Goal: Transaction & Acquisition: Obtain resource

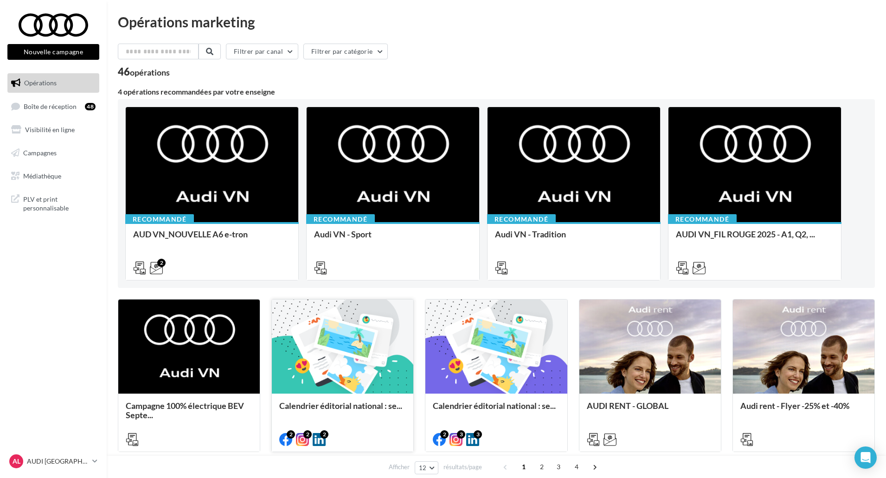
click at [408, 375] on div at bounding box center [342, 347] width 141 height 95
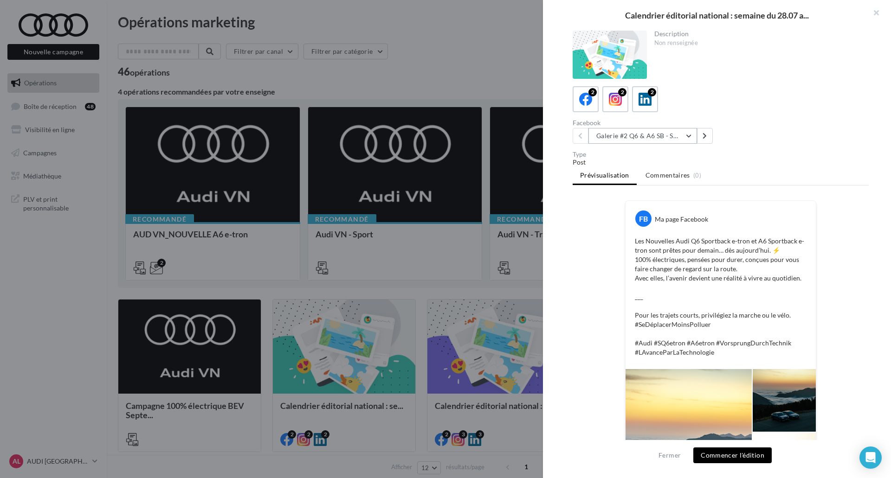
click at [675, 143] on button "Galerie #2 Q6 & A6 SB - Shooting NV" at bounding box center [642, 136] width 109 height 16
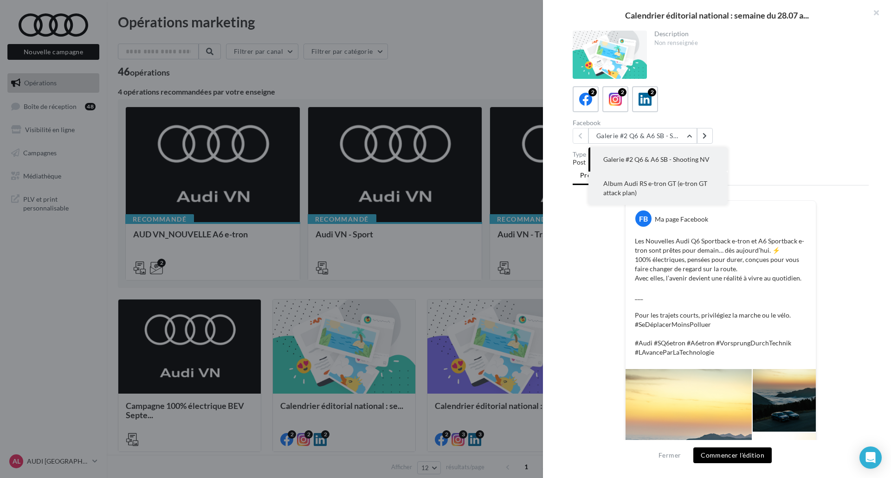
click at [666, 184] on span "Album Audi RS e-tron GT (e-tron GT attack plan)" at bounding box center [655, 188] width 104 height 17
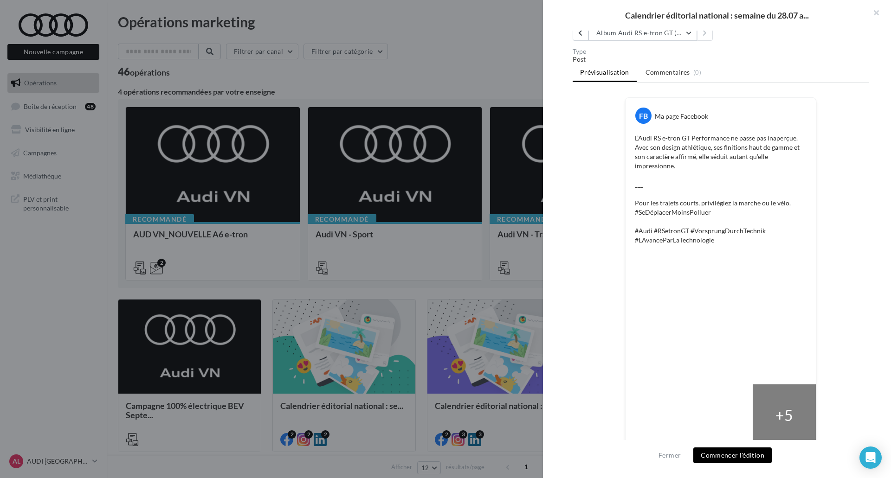
scroll to position [114, 0]
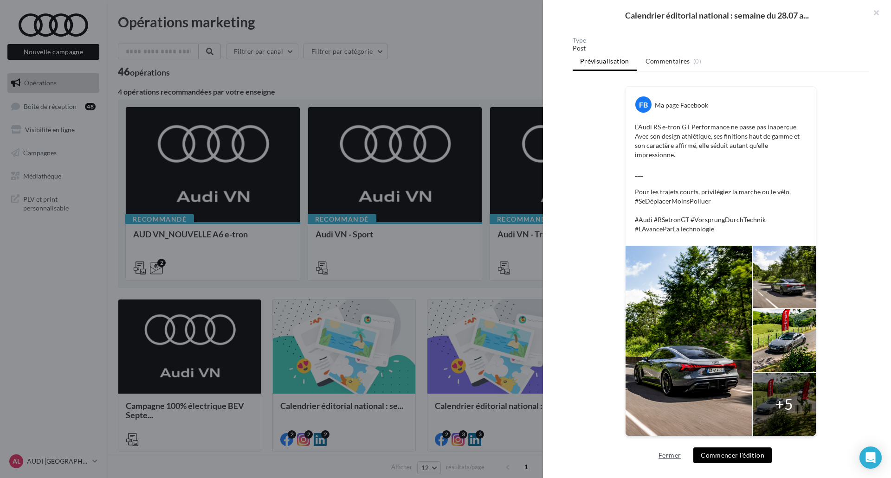
click at [661, 455] on button "Fermer" at bounding box center [669, 455] width 30 height 11
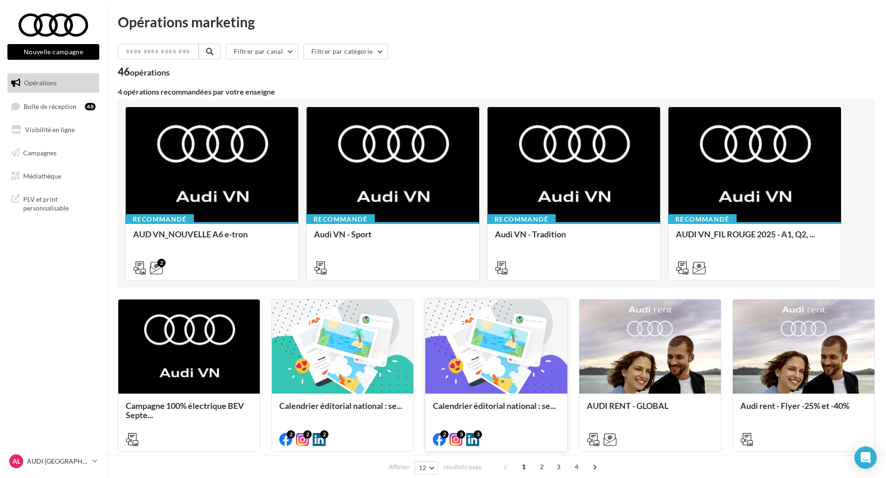
click at [481, 353] on div at bounding box center [495, 347] width 141 height 95
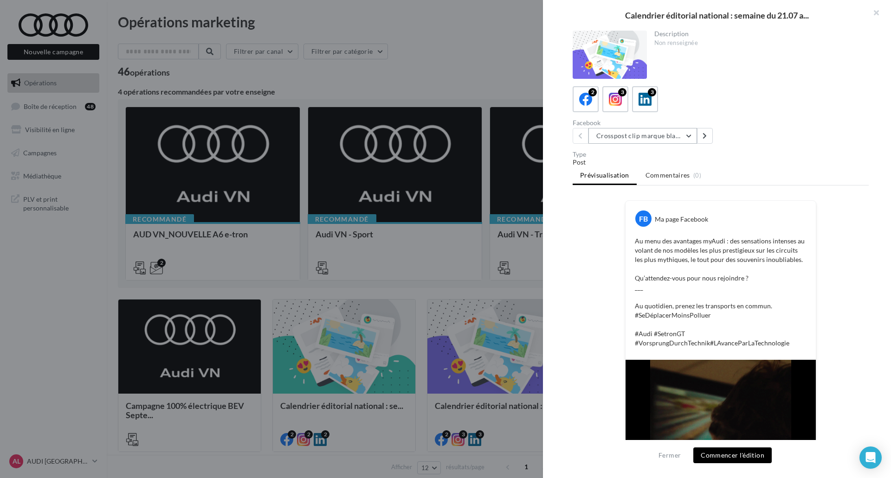
click at [667, 141] on button "Crosspost clip marque blanche Canal+ Sport" at bounding box center [642, 136] width 109 height 16
click at [762, 186] on div "Type Post Prévisualisation Commentaires (0) FB Ma page Facebook Au menu des ava…" at bounding box center [720, 308] width 296 height 314
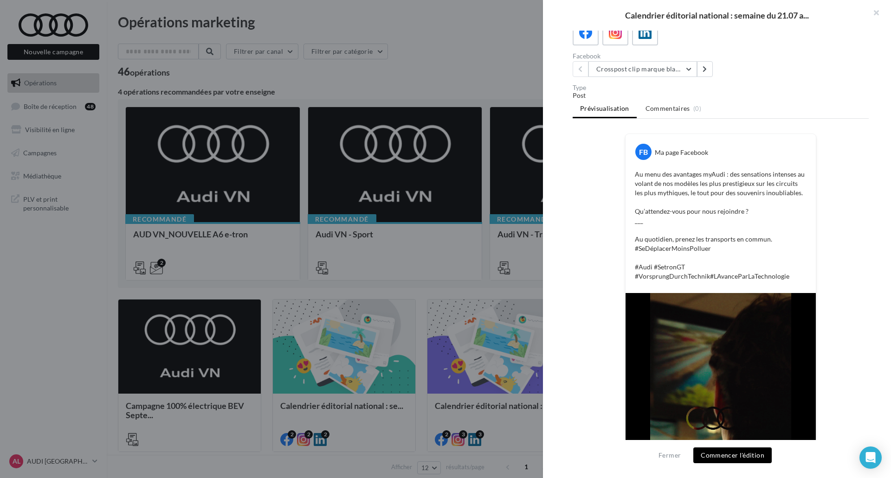
scroll to position [174, 0]
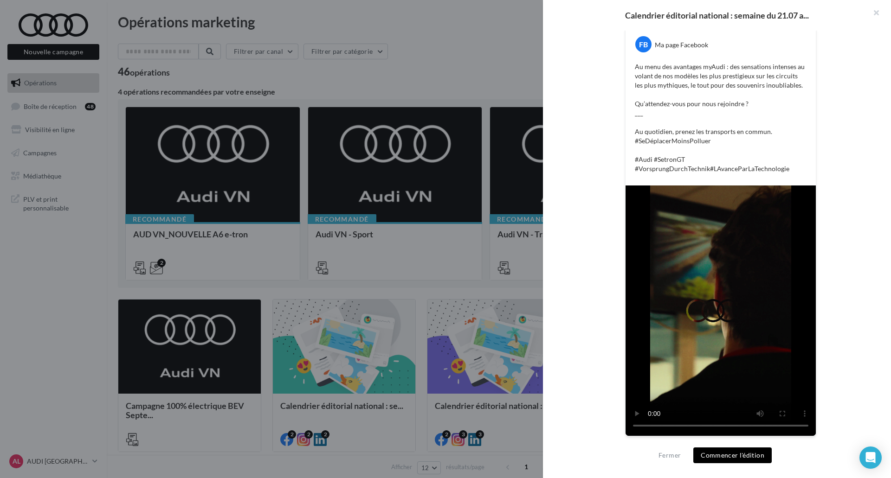
click at [484, 248] on div at bounding box center [445, 239] width 891 height 478
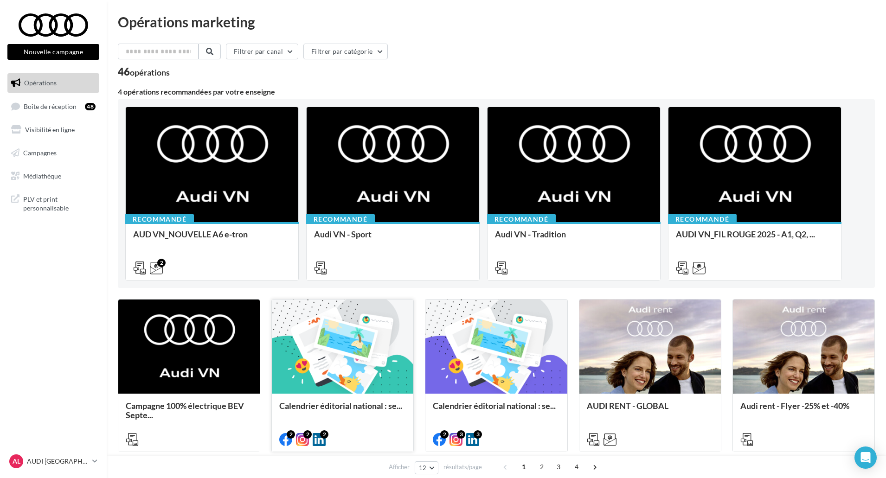
click at [341, 412] on div "Calendrier éditorial national : se..." at bounding box center [342, 410] width 127 height 19
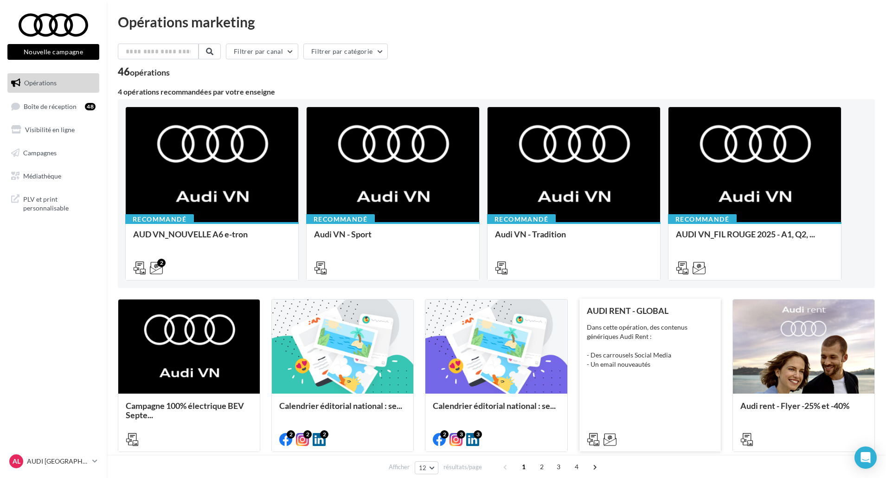
click at [646, 393] on div "AUDI RENT - GLOBAL Dans cette opération, des contenus génériques Audi Rent : - …" at bounding box center [650, 374] width 127 height 137
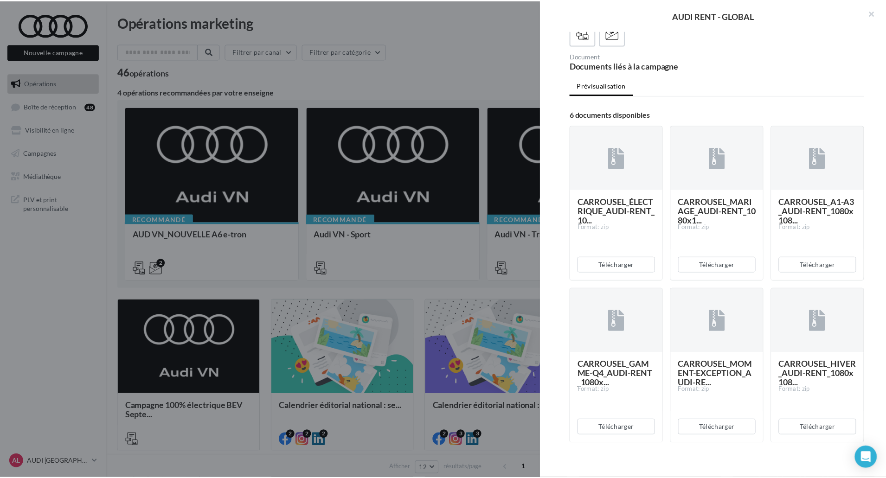
scroll to position [77, 0]
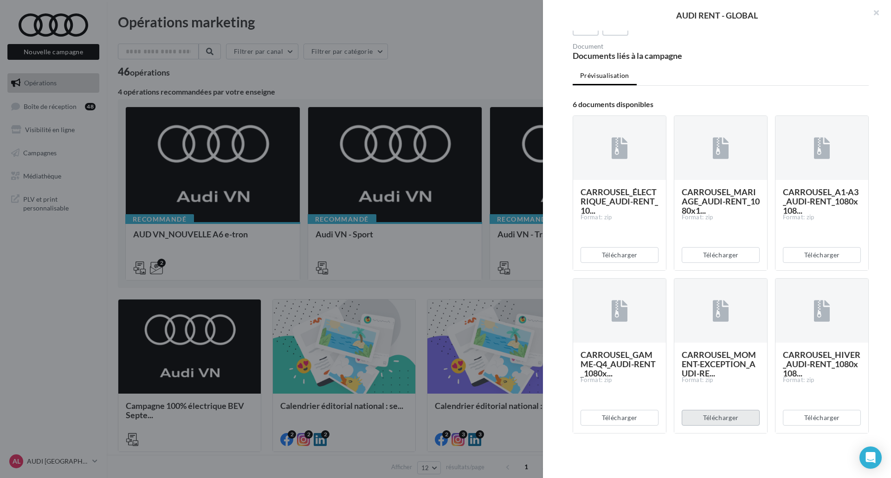
drag, startPoint x: 716, startPoint y: 392, endPoint x: 728, endPoint y: 417, distance: 27.6
click at [728, 417] on div "CARROUSEL_MOMENT-EXCEPTION_AUDI-RE... Format: zip Télécharger" at bounding box center [720, 355] width 94 height 155
click at [705, 257] on button "Télécharger" at bounding box center [720, 255] width 78 height 16
click at [647, 255] on button "Télécharger" at bounding box center [619, 255] width 78 height 16
click at [795, 254] on button "Télécharger" at bounding box center [821, 255] width 78 height 16
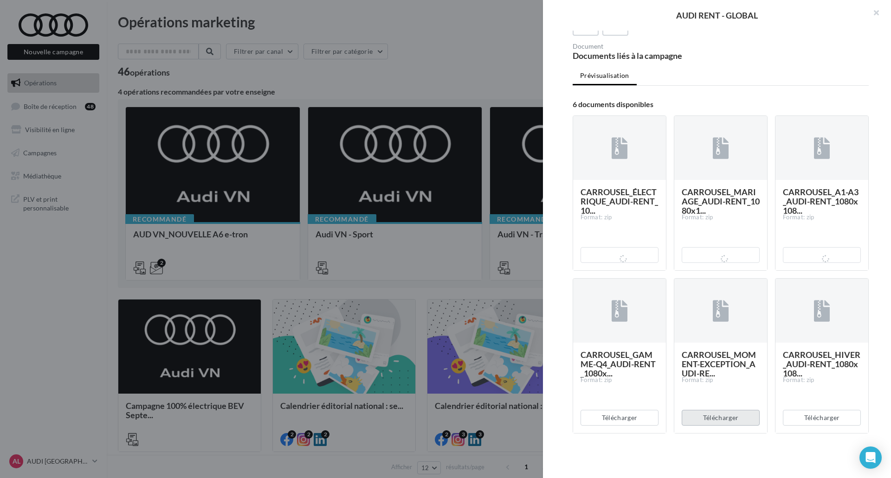
click at [705, 417] on button "Télécharger" at bounding box center [720, 418] width 78 height 16
click at [476, 336] on div at bounding box center [445, 239] width 891 height 478
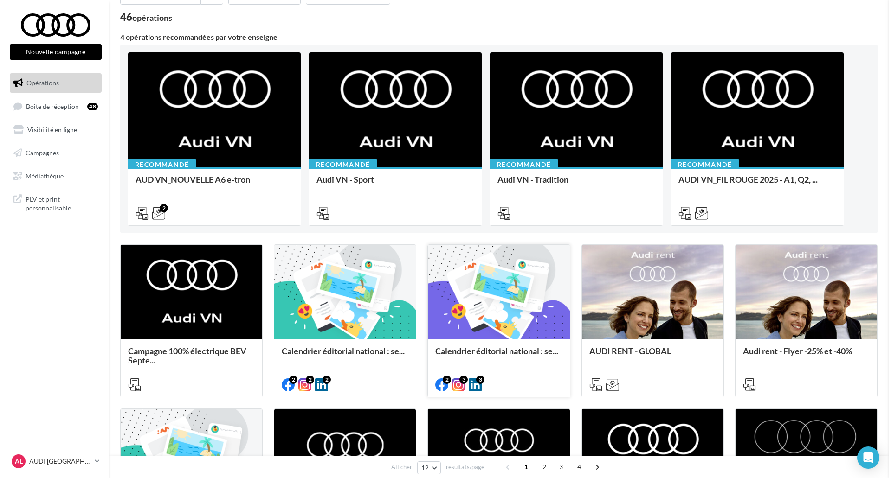
scroll to position [232, 0]
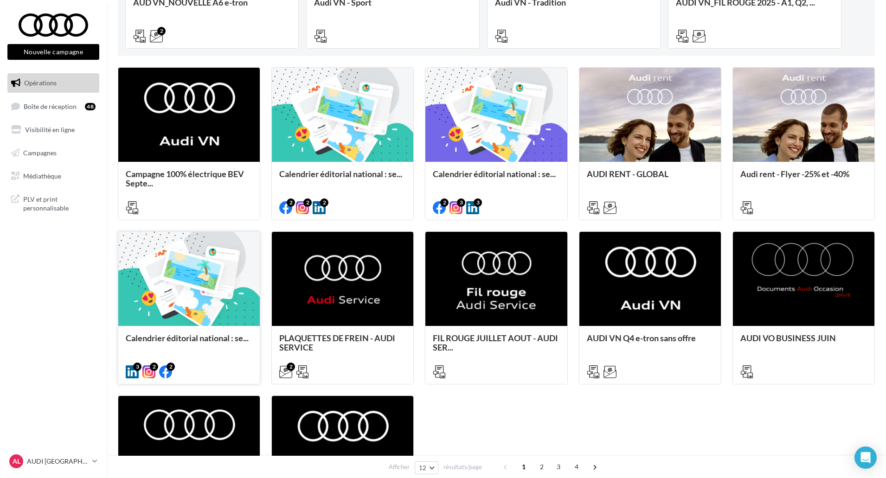
click at [224, 331] on div "Calendrier éditorial national : se..." at bounding box center [188, 354] width 141 height 57
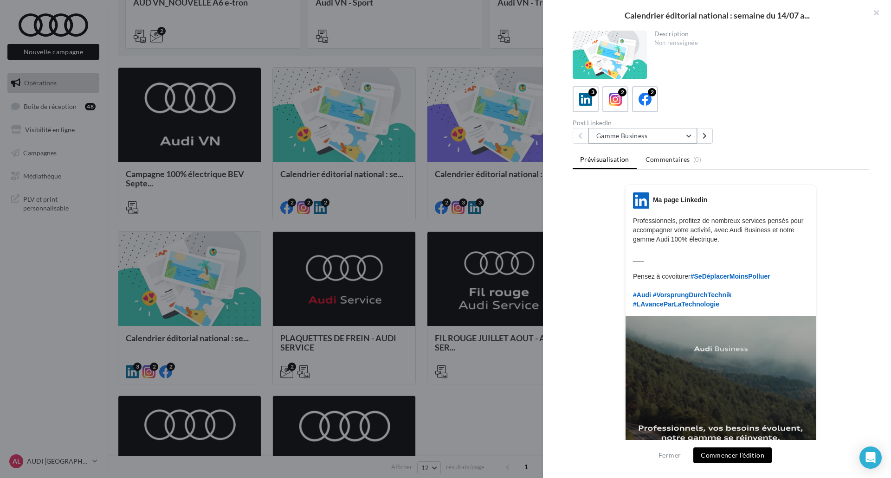
click at [656, 142] on button "Gamme Business" at bounding box center [642, 136] width 109 height 16
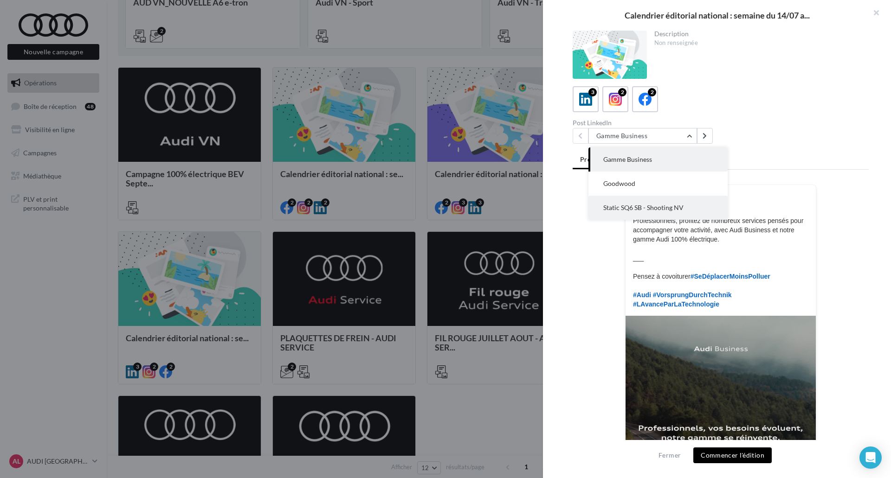
click at [681, 205] on span "Static SQ6 SB - Shooting NV" at bounding box center [643, 208] width 80 height 8
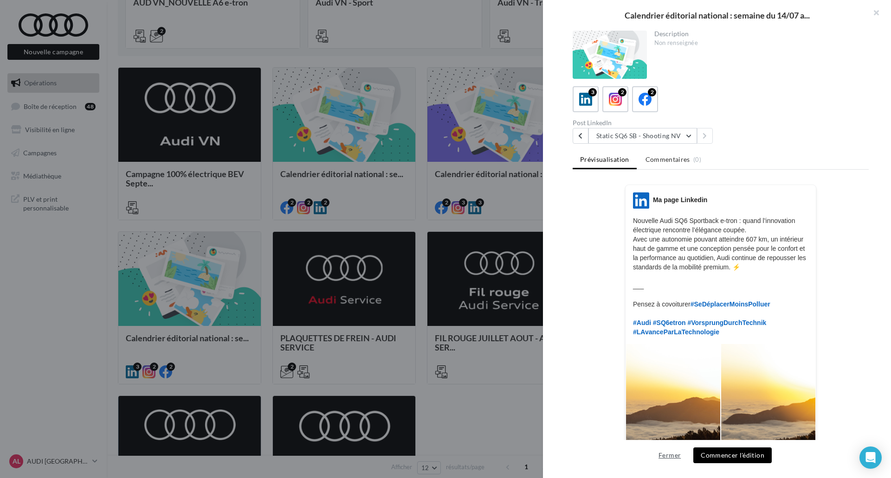
click at [672, 456] on button "Fermer" at bounding box center [669, 455] width 30 height 11
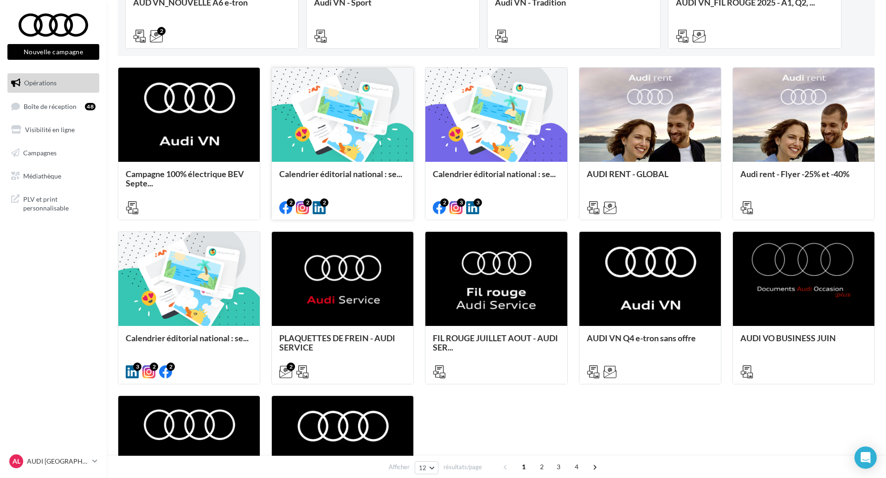
click at [344, 163] on div "Calendrier éditorial national : se..." at bounding box center [342, 190] width 141 height 57
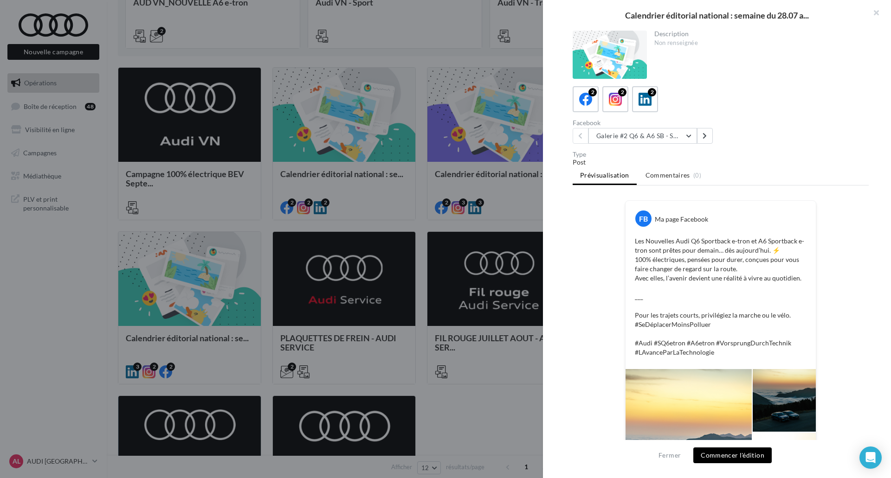
click at [663, 147] on div "Description Non renseignée 2 2 2 Facebook Galerie #2 Q6 & A6 SB - Shooting NV G…" at bounding box center [720, 240] width 355 height 418
click at [663, 143] on button "Galerie #2 Q6 & A6 SB - Shooting NV" at bounding box center [642, 136] width 109 height 16
click at [626, 102] on label "2" at bounding box center [615, 99] width 26 height 26
click at [654, 143] on button "Galerie #2 Q6 & A6 SB - Shooting NV" at bounding box center [642, 136] width 109 height 16
click at [657, 184] on span "Album Audi RS e-tron GT (e-tron GT attack plan)" at bounding box center [655, 188] width 104 height 17
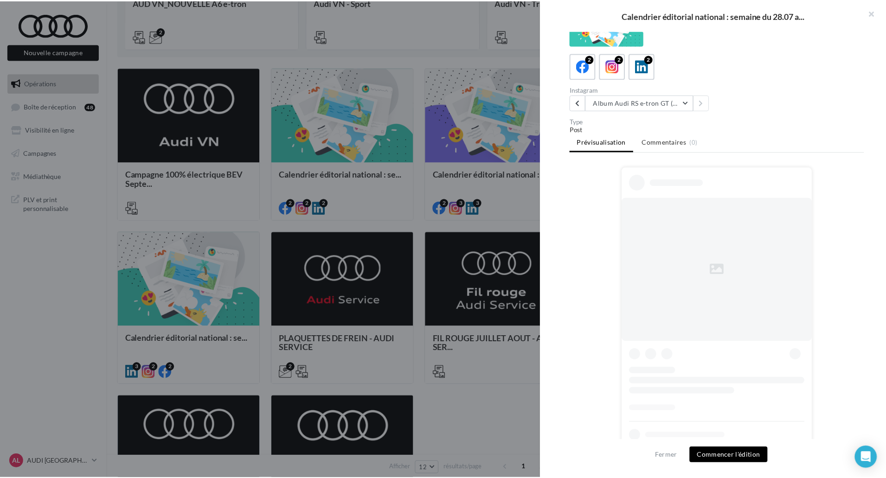
scroll to position [0, 0]
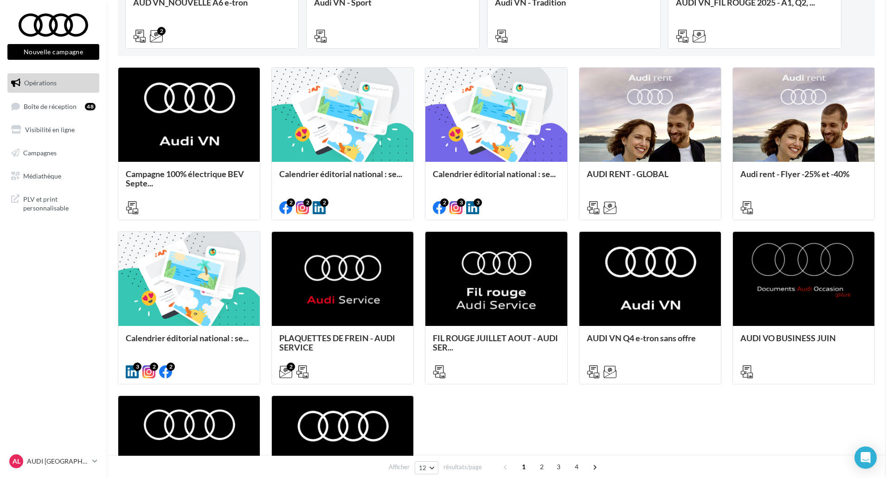
click at [69, 174] on link "Médiathèque" at bounding box center [54, 176] width 96 height 19
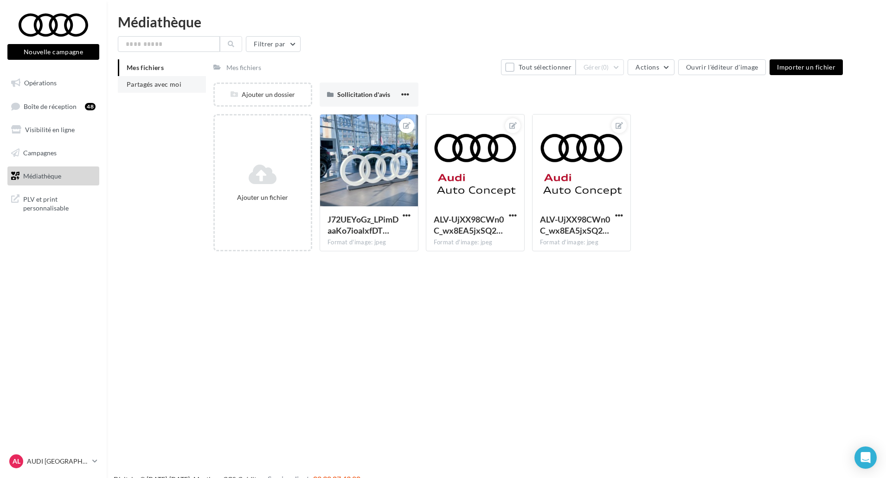
click at [190, 89] on li "Partagés avec moi" at bounding box center [162, 84] width 88 height 17
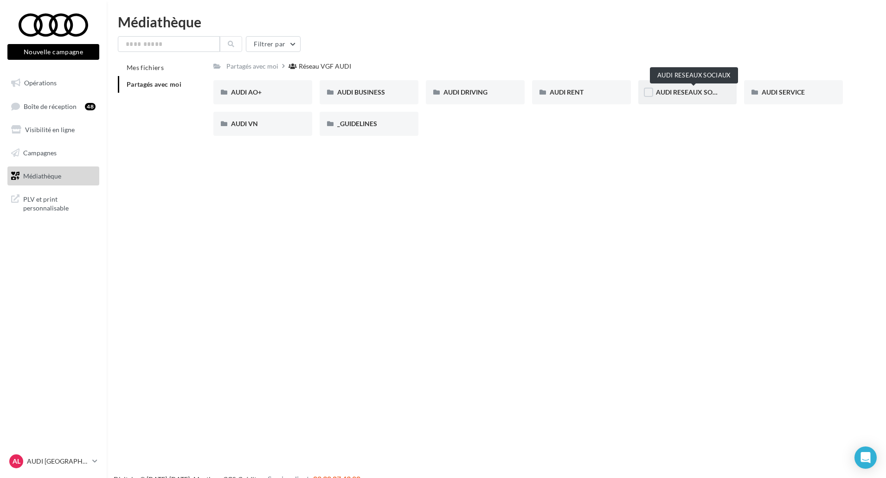
click at [681, 95] on span "AUDI RESEAUX SOCIAUX" at bounding box center [694, 92] width 77 height 8
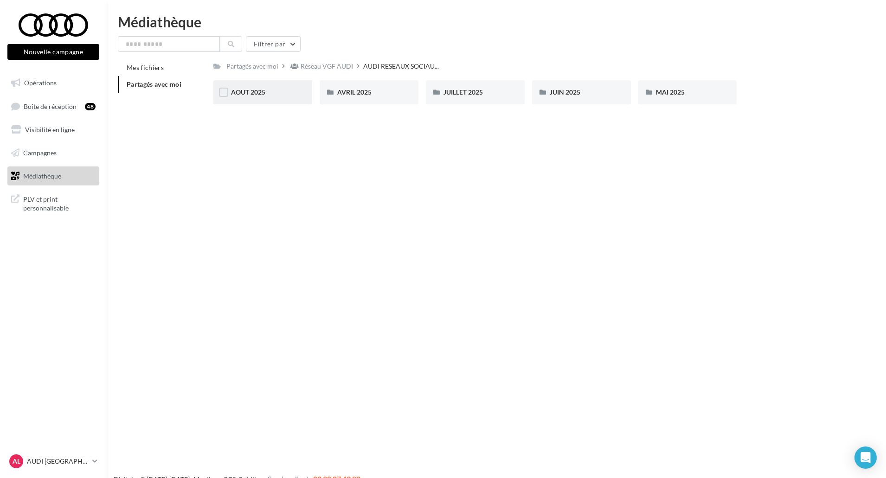
click at [267, 89] on div "AOUT 2025" at bounding box center [263, 92] width 64 height 9
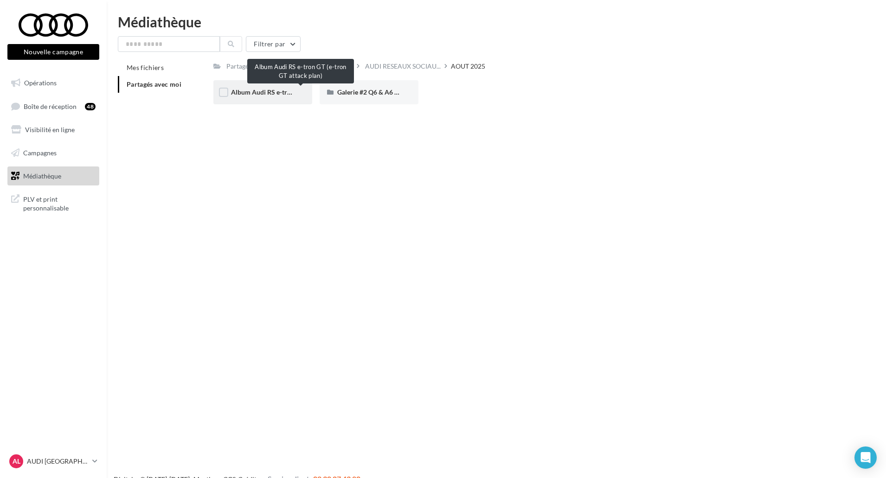
click at [281, 94] on span "Album Audi RS e-tron GT (e-tron GT attack plan)" at bounding box center [301, 92] width 140 height 8
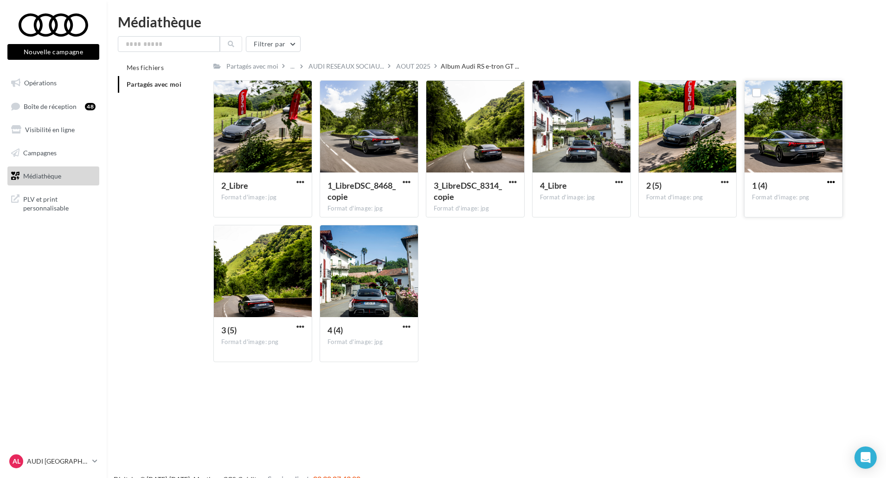
click at [834, 185] on span "button" at bounding box center [831, 182] width 8 height 8
click at [816, 198] on button "Télécharger" at bounding box center [790, 200] width 93 height 24
click at [299, 182] on span "button" at bounding box center [300, 182] width 8 height 8
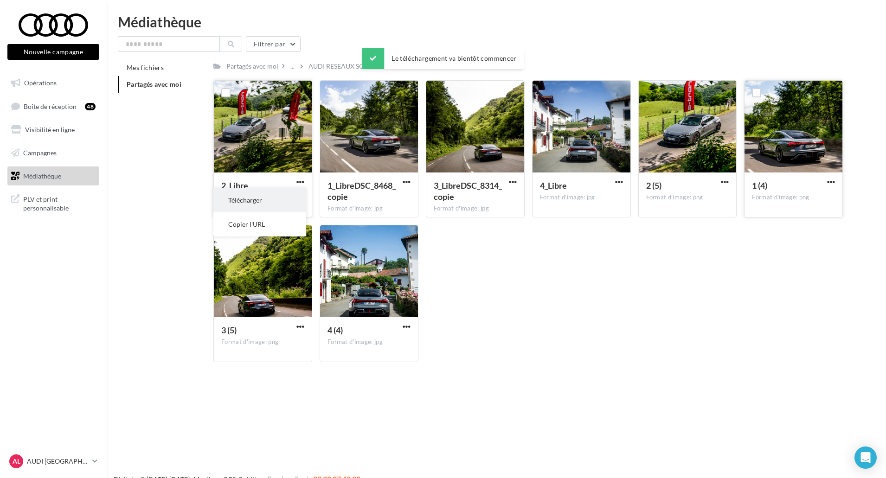
click at [299, 193] on button "Télécharger" at bounding box center [259, 200] width 93 height 24
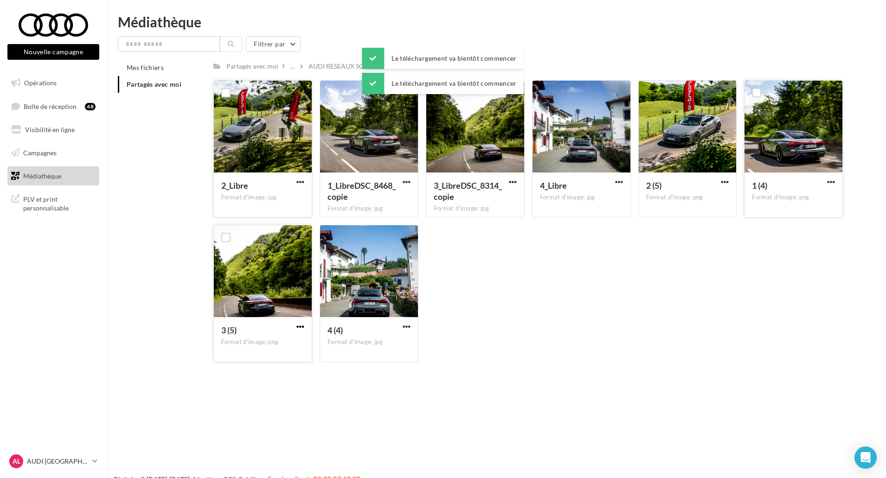
click at [299, 329] on span "button" at bounding box center [300, 327] width 8 height 8
click at [294, 337] on button "Télécharger" at bounding box center [259, 345] width 93 height 24
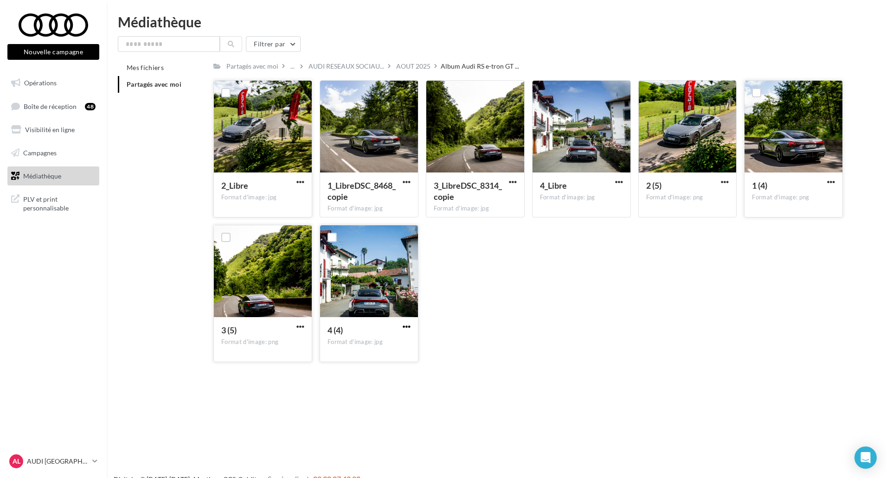
click at [403, 329] on span "button" at bounding box center [407, 327] width 8 height 8
click at [399, 341] on button "Télécharger" at bounding box center [366, 345] width 93 height 24
click at [723, 184] on span "button" at bounding box center [725, 182] width 8 height 8
click at [717, 198] on button "Télécharger" at bounding box center [684, 200] width 93 height 24
click at [605, 289] on div "2_Libre Format d'image: jpg 2_Libre 1_LibreDSC_8468_copie Format d'image: jpg 1…" at bounding box center [531, 224] width 637 height 289
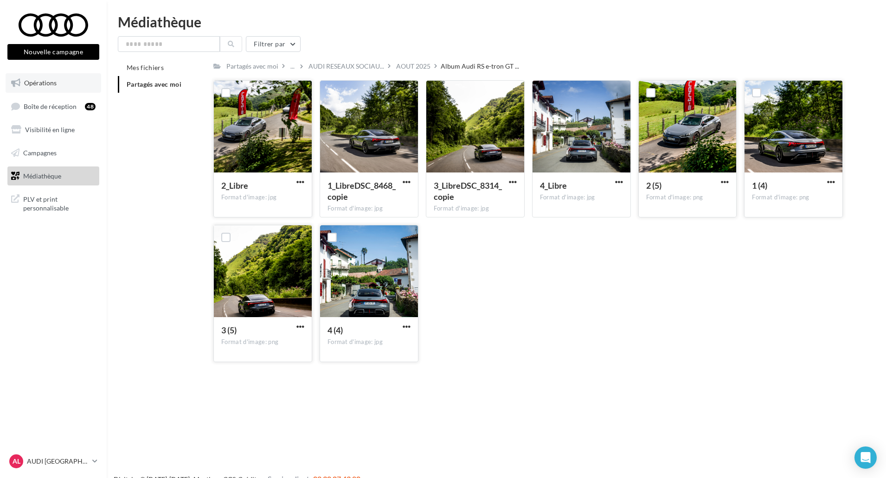
click at [37, 90] on link "Opérations" at bounding box center [54, 82] width 96 height 19
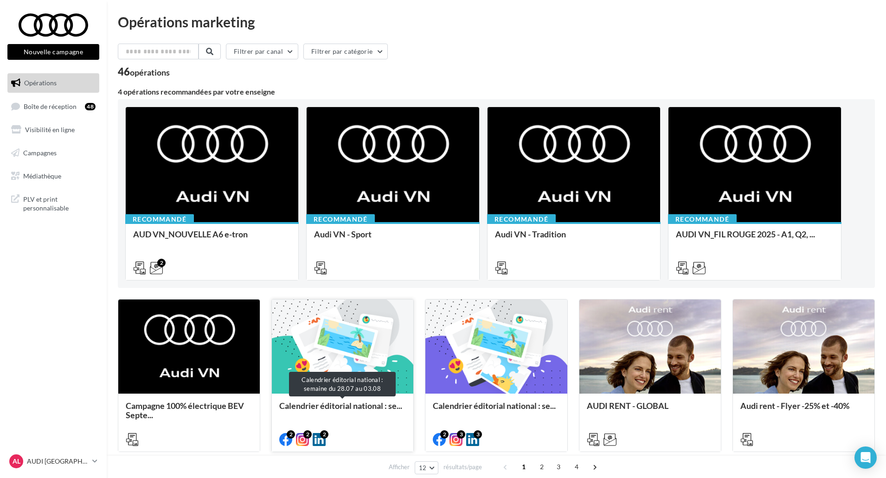
click at [317, 404] on span "Calendrier éditorial national : se..." at bounding box center [340, 406] width 123 height 10
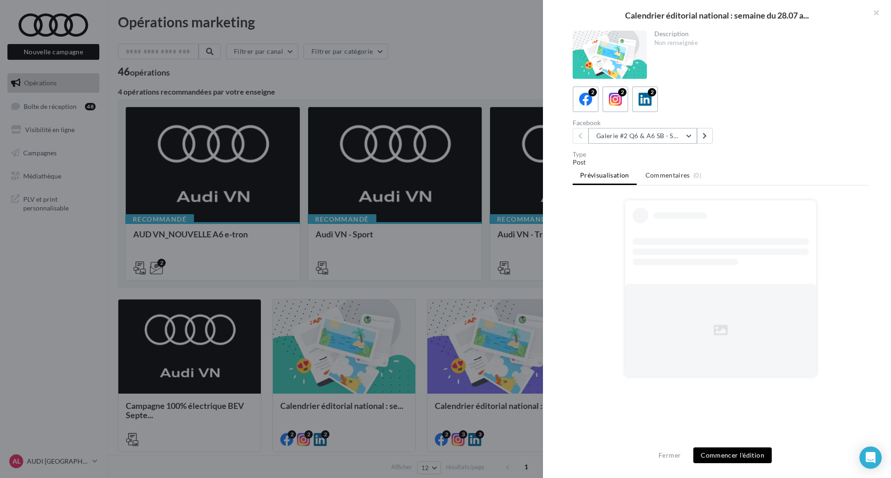
click at [651, 137] on button "Galerie #2 Q6 & A6 SB - Shooting NV" at bounding box center [642, 136] width 109 height 16
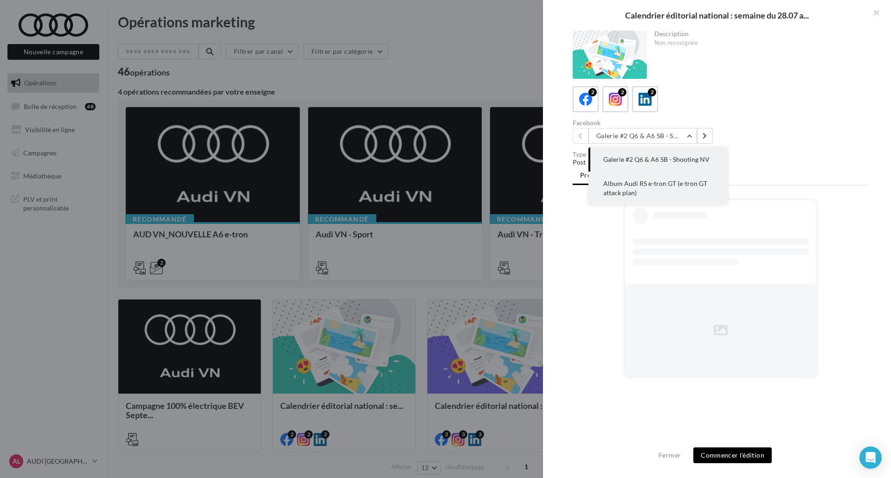
click at [646, 184] on span "Album Audi RS e-tron GT (e-tron GT attack plan)" at bounding box center [655, 188] width 104 height 17
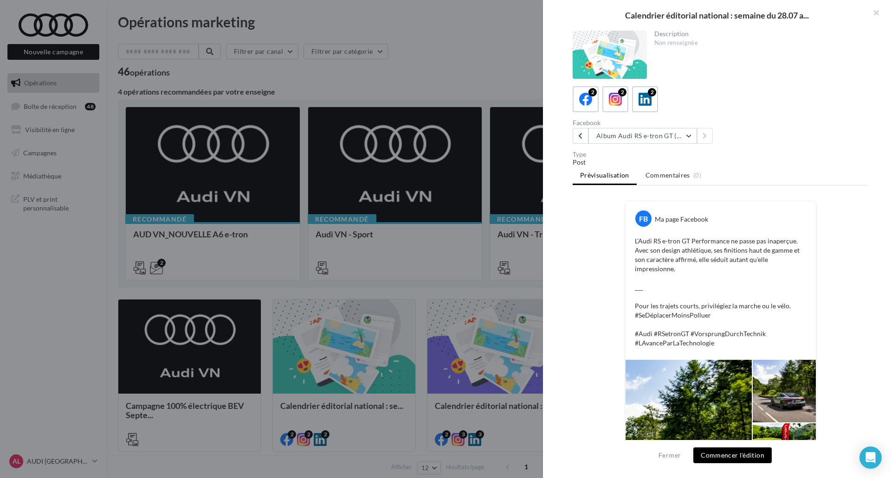
click at [749, 459] on button "Commencer l'édition" at bounding box center [732, 456] width 78 height 16
drag, startPoint x: 635, startPoint y: 238, endPoint x: 646, endPoint y: 255, distance: 19.4
click at [646, 255] on p "L’Audi RS e-tron GT Performance ne passe pas inaperçue. Avec son design athléti…" at bounding box center [721, 292] width 172 height 111
click at [635, 242] on p "L’Audi RS e-tron GT Performance ne passe pas inaperçue. Avec son design athléti…" at bounding box center [721, 292] width 172 height 111
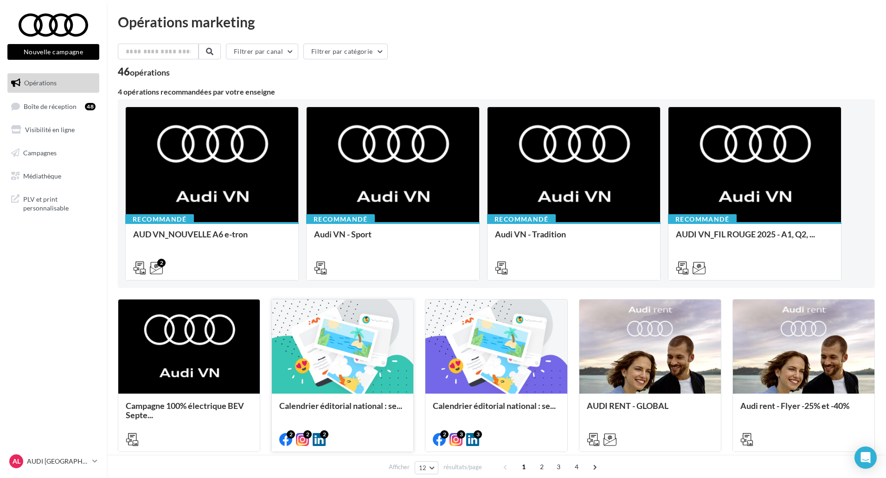
click at [386, 395] on div "Calendrier éditorial national : se..." at bounding box center [342, 422] width 141 height 57
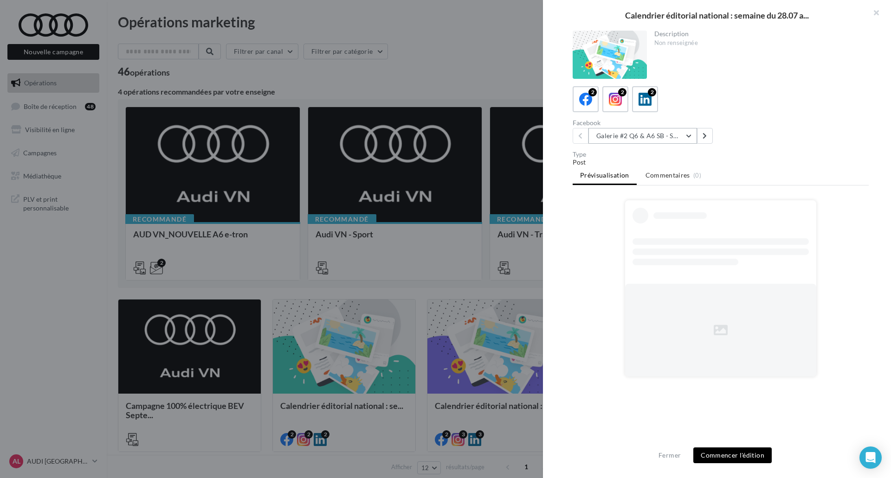
click at [682, 134] on button "Galerie #2 Q6 & A6 SB - Shooting NV" at bounding box center [642, 136] width 109 height 16
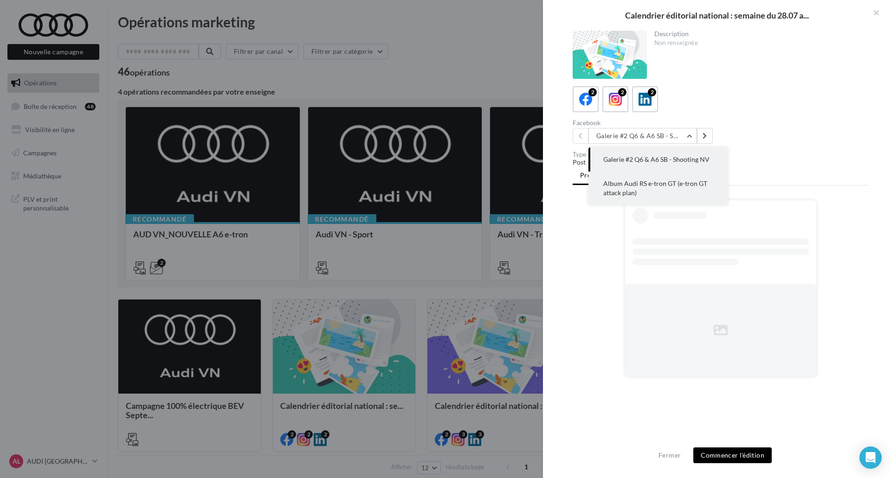
click at [668, 189] on button "Album Audi RS e-tron GT (e-tron GT attack plan)" at bounding box center [657, 188] width 139 height 33
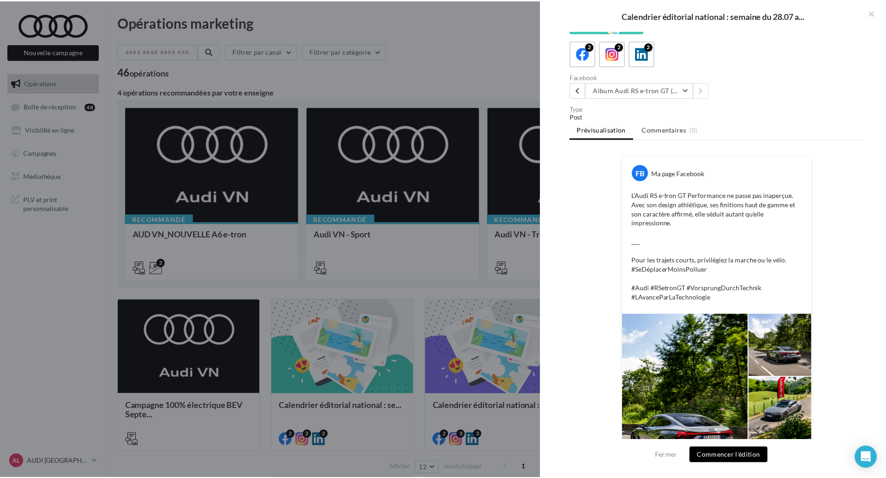
scroll to position [114, 0]
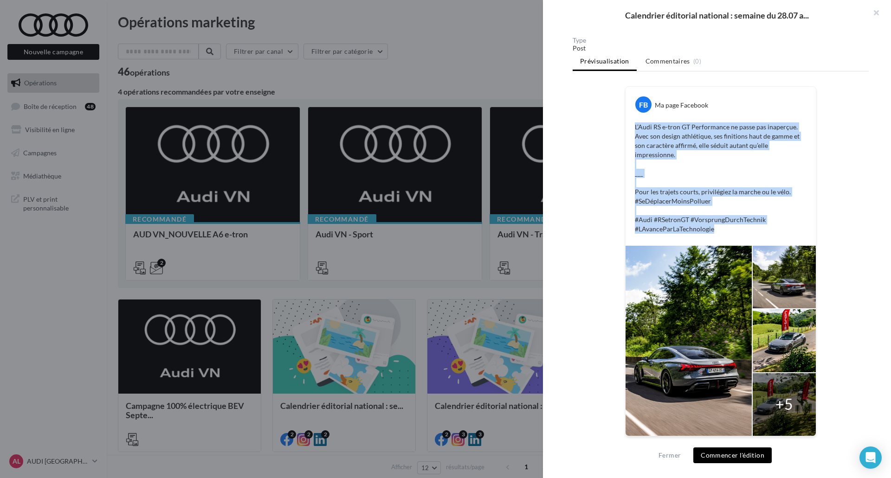
drag, startPoint x: 732, startPoint y: 237, endPoint x: 628, endPoint y: 129, distance: 149.2
click at [628, 129] on div "FB Ma page Facebook L’Audi RS e-tron GT Performance ne passe pas inaperçue. Ave…" at bounding box center [720, 166] width 190 height 159
copy p "L’Audi RS e-tron GT Performance ne passe pas inaperçue. Avec son design athléti…"
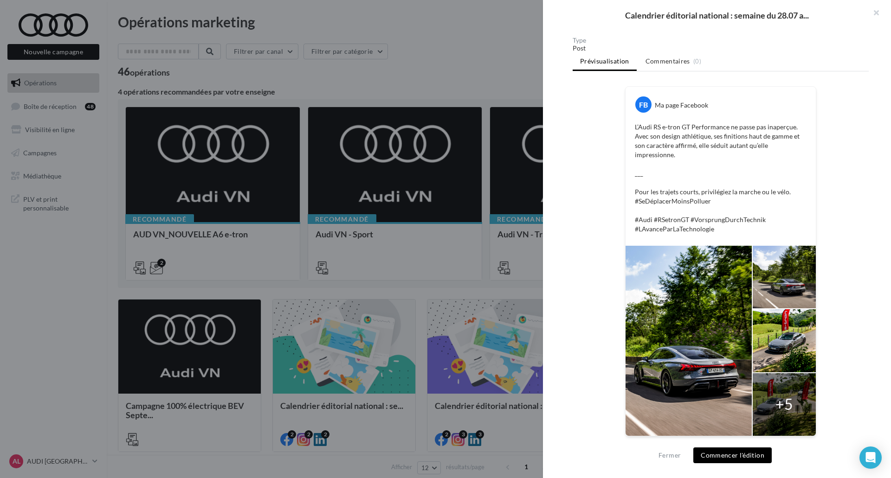
click at [418, 74] on div at bounding box center [445, 239] width 891 height 478
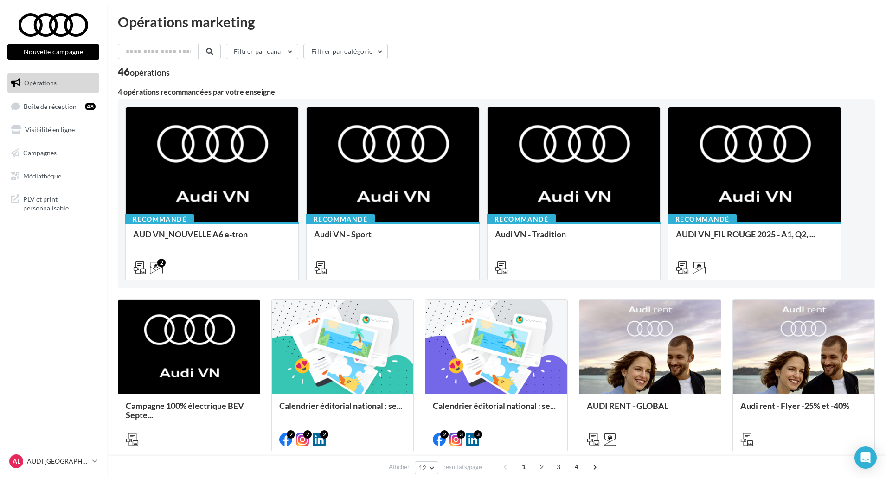
click at [48, 451] on nav "Nouvelle campagne Nouvelle campagne Opérations Boîte de réception 48 Visibilité…" at bounding box center [53, 239] width 107 height 478
click at [53, 457] on p "AUDI [GEOGRAPHIC_DATA]" at bounding box center [58, 461] width 62 height 9
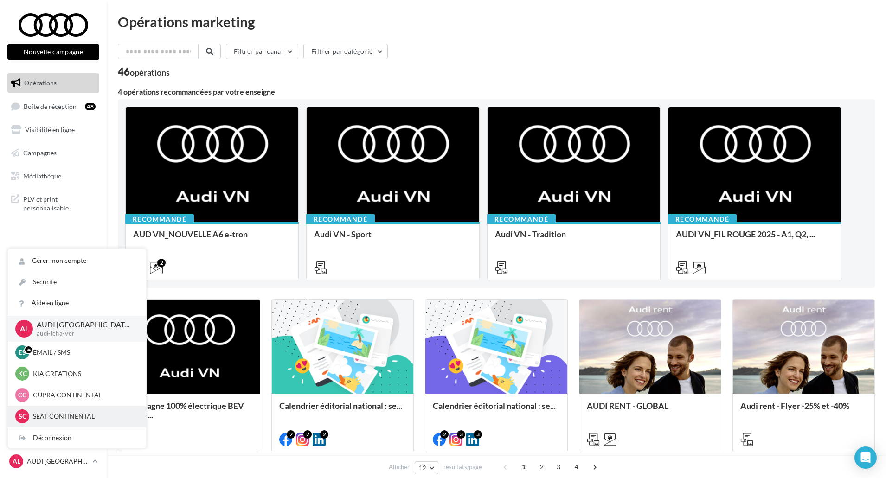
click at [69, 417] on p "SEAT CONTINENTAL" at bounding box center [84, 416] width 102 height 9
